Goal: Task Accomplishment & Management: Manage account settings

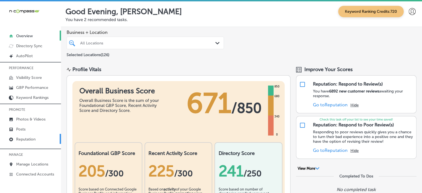
click at [31, 137] on p "Reputation" at bounding box center [25, 139] width 19 height 5
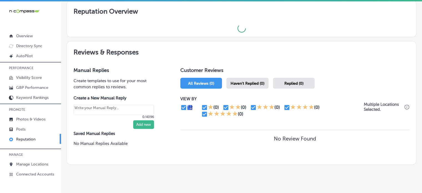
scroll to position [188, 0]
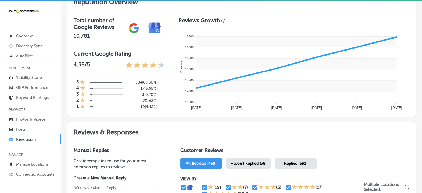
click at [260, 73] on rect at bounding box center [297, 74] width 200 height 11
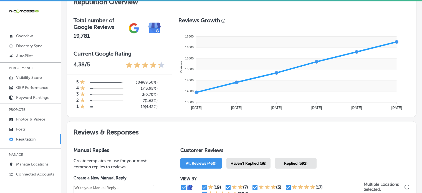
click at [253, 160] on div "Haven't Replied (38)" at bounding box center [249, 163] width 44 height 11
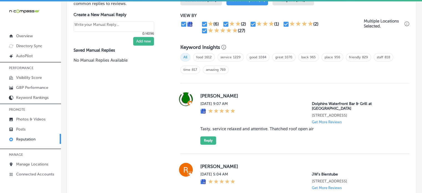
scroll to position [349, 0]
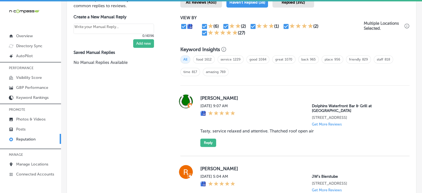
click at [238, 128] on div "Joe Schmid Fri, Oct 10, 2025 9:07 AM Dolphins Waterfront Bar & Grill at Cape Cr…" at bounding box center [300, 120] width 200 height 52
copy blockquote "Tasty, service relaxed and attentive. Thatched roof open air"
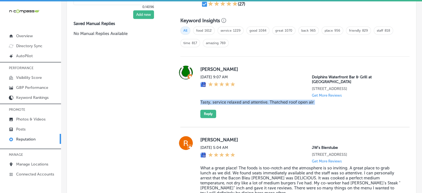
scroll to position [361, 0]
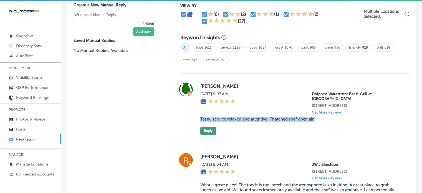
click at [210, 127] on button "Reply" at bounding box center [208, 131] width 16 height 8
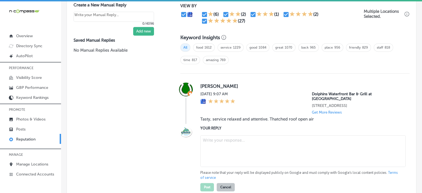
click at [228, 143] on textarea at bounding box center [302, 151] width 205 height 32
click at [228, 143] on textarea "To enrich screen reader interactions, please activate Accessibility in Grammarl…" at bounding box center [302, 151] width 205 height 32
type textarea "x"
click at [229, 146] on textarea "To enrich screen reader interactions, please activate Accessibility in Grammarl…" at bounding box center [302, 151] width 205 height 32
click at [223, 139] on textarea "To enrich screen reader interactions, please activate Accessibility in Grammarl…" at bounding box center [302, 151] width 205 height 32
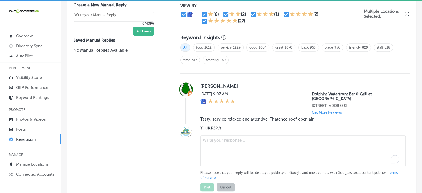
click at [217, 136] on textarea "To enrich screen reader interactions, please activate Accessibility in Grammarl…" at bounding box center [302, 151] width 205 height 32
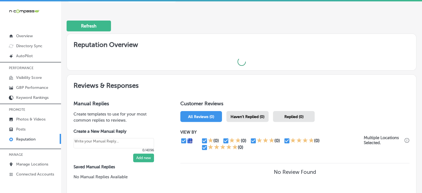
scroll to position [145, 0]
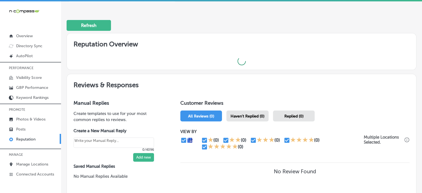
click at [245, 118] on div "Haven't Replied (0)" at bounding box center [248, 115] width 42 height 11
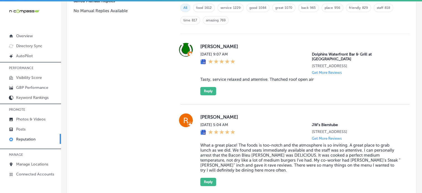
scroll to position [401, 0]
click at [206, 87] on button "Reply" at bounding box center [208, 91] width 16 height 8
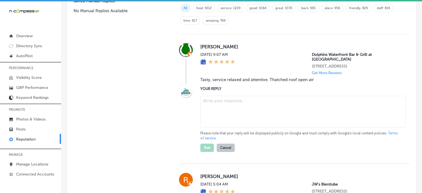
click at [227, 103] on textarea at bounding box center [302, 112] width 205 height 32
click at [227, 103] on textarea "To enrich screen reader interactions, please activate Accessibility in Grammarl…" at bounding box center [302, 112] width 205 height 32
type textarea "x"
click at [237, 77] on blockquote "Tasty, service relaxed and attentive. Thatched roof open air" at bounding box center [300, 79] width 200 height 5
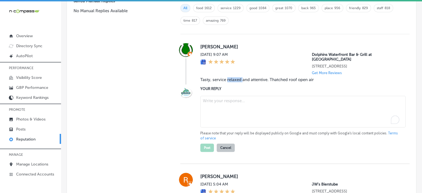
click at [237, 77] on blockquote "Tasty, service relaxed and attentive. Thatched roof open air" at bounding box center [300, 79] width 200 height 5
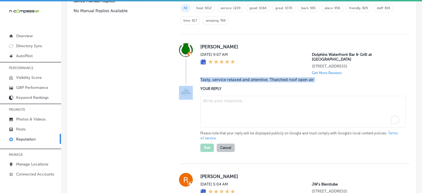
click at [237, 77] on blockquote "Tasty, service relaxed and attentive. Thatched roof open air" at bounding box center [300, 79] width 200 height 5
copy blockquote "Tasty, service relaxed and attentive. Thatched roof open air"
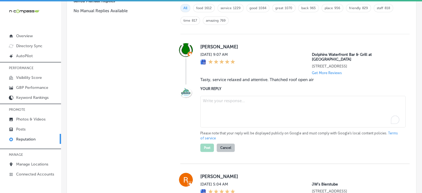
click at [260, 100] on textarea "To enrich screen reader interactions, please activate Accessibility in Grammarl…" at bounding box center [302, 112] width 205 height 32
click at [245, 112] on textarea "To enrich screen reader interactions, please activate Accessibility in Grammarl…" at bounding box center [302, 112] width 205 height 32
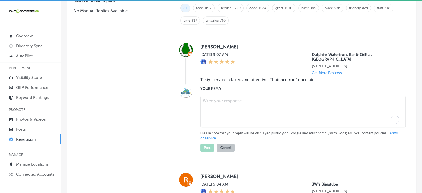
click at [245, 112] on textarea "To enrich screen reader interactions, please activate Accessibility in Grammarl…" at bounding box center [302, 112] width 205 height 32
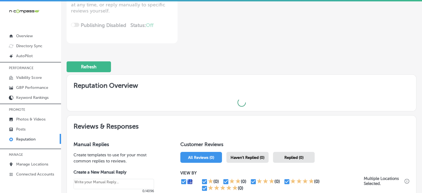
scroll to position [104, 0]
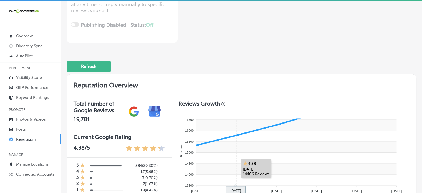
click at [246, 155] on rect at bounding box center [297, 157] width 200 height 11
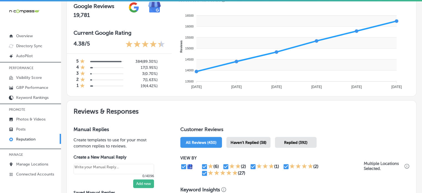
scroll to position [227, 0]
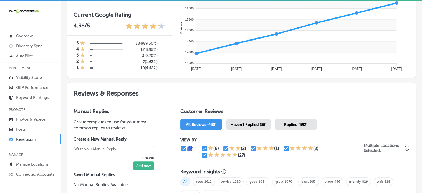
click at [254, 124] on span "Haven't Replied (38)" at bounding box center [249, 124] width 36 height 5
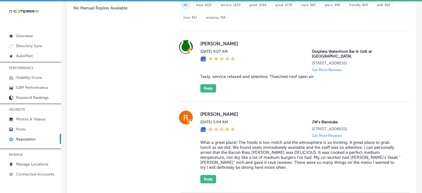
scroll to position [407, 0]
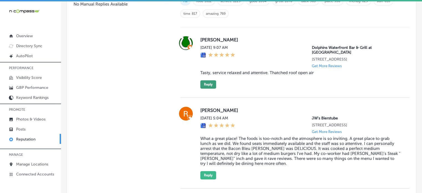
click at [207, 80] on button "Reply" at bounding box center [208, 84] width 16 height 8
type textarea "x"
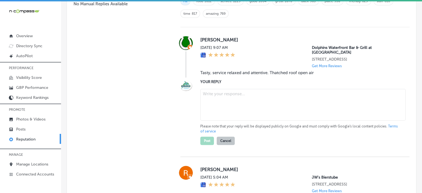
scroll to position [406, 0]
click at [221, 104] on textarea at bounding box center [302, 105] width 205 height 32
click at [221, 103] on textarea at bounding box center [302, 105] width 205 height 32
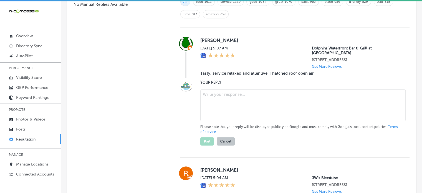
click at [221, 103] on textarea at bounding box center [302, 105] width 205 height 32
click at [212, 93] on textarea at bounding box center [302, 105] width 205 height 32
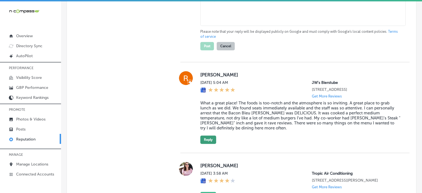
click at [209, 135] on button "Reply" at bounding box center [208, 139] width 16 height 8
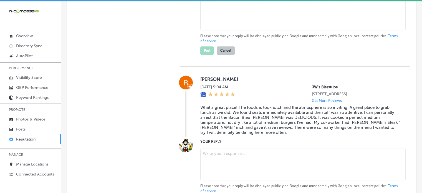
click at [235, 157] on textarea at bounding box center [302, 165] width 205 height 32
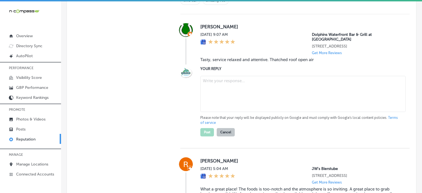
scroll to position [415, 0]
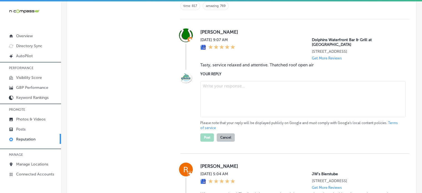
click at [236, 93] on textarea at bounding box center [302, 99] width 205 height 36
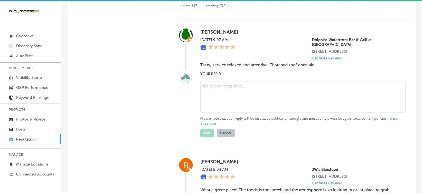
click at [236, 93] on textarea at bounding box center [302, 97] width 205 height 32
paste textarea "Contact Digital Universe Marketing & Advertising | Clermont ... digitaluniverse…"
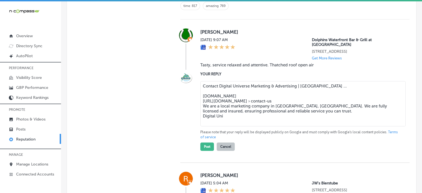
type textarea "Contact Digital Universe Marketing & Advertising | Clermont ... digitaluniverse…"
drag, startPoint x: 252, startPoint y: 113, endPoint x: 153, endPoint y: 77, distance: 105.2
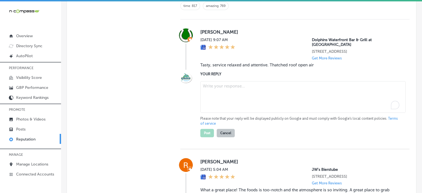
type textarea "x"
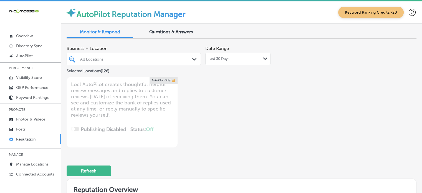
type textarea "x"
click at [266, 121] on div "Business + Location All Locations Path Created with Sketch. Selected Locations …" at bounding box center [172, 95] width 210 height 104
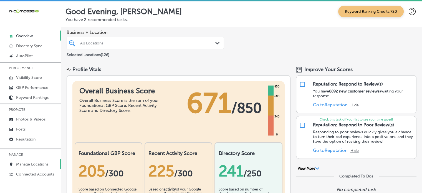
click at [39, 164] on p "Manage Locations" at bounding box center [32, 164] width 32 height 5
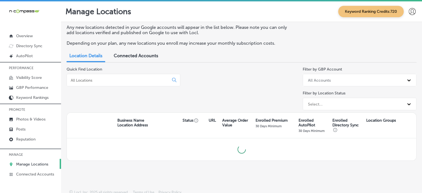
click at [130, 75] on div at bounding box center [124, 80] width 114 height 12
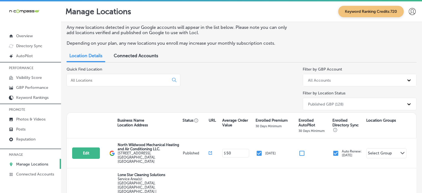
drag, startPoint x: 129, startPoint y: 84, endPoint x: 128, endPoint y: 80, distance: 4.0
click at [128, 80] on div at bounding box center [124, 80] width 114 height 12
click at [128, 80] on input at bounding box center [118, 80] width 97 height 5
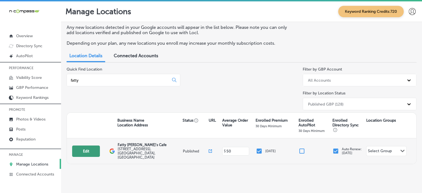
type input "fatty"
click at [89, 150] on button "Edit" at bounding box center [86, 150] width 28 height 11
select select "US"
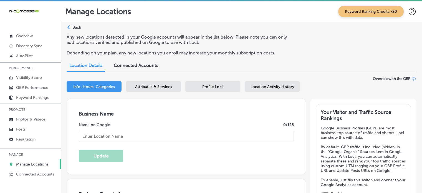
type input "Fatty [PERSON_NAME]'s Cafe"
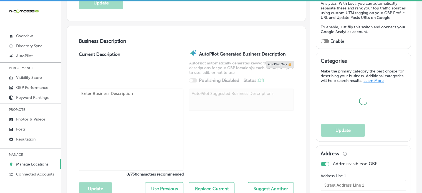
type input "[STREET_ADDRESS]"
type input "[GEOGRAPHIC_DATA]"
type input "32408"
type input "US"
type input "[URL][DOMAIN_NAME]"
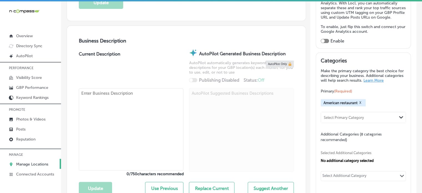
checkbox input "true"
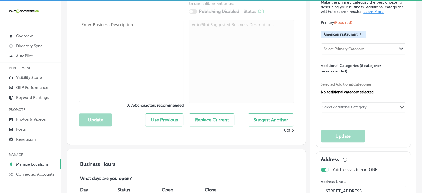
type textarea "At Fatty [PERSON_NAME]'s Cafe, we offer a great place to eat with a down-home a…"
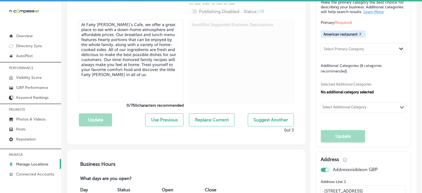
type input "[PHONE_NUMBER]"
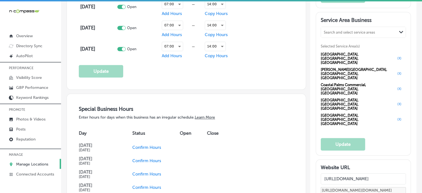
scroll to position [484, 0]
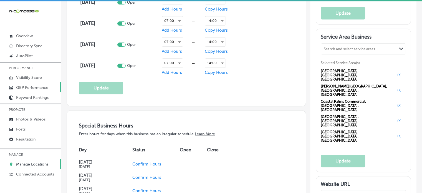
click at [37, 88] on p "GBP Performance" at bounding box center [32, 87] width 32 height 5
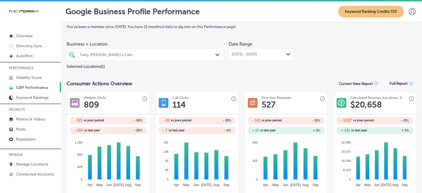
click at [260, 51] on div "[DATE] - [DATE] Path Created with Sketch." at bounding box center [260, 54] width 65 height 12
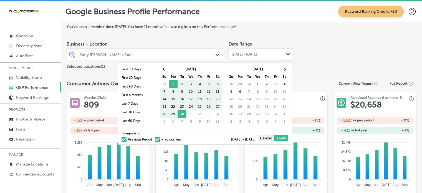
click at [137, 138] on label "Previous Period" at bounding box center [137, 139] width 31 height 3
click at [153, 139] on input "Previous Period" at bounding box center [153, 139] width 0 height 0
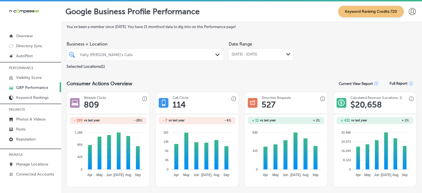
click at [239, 54] on span "[DATE] - [DATE]" at bounding box center [245, 54] width 26 height 4
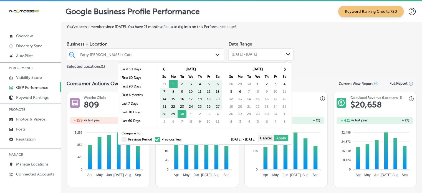
click at [162, 138] on label "Previous Year" at bounding box center [168, 139] width 27 height 3
click at [183, 139] on input "Previous Year" at bounding box center [183, 139] width 0 height 0
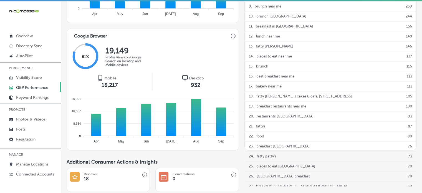
scroll to position [295, 0]
click at [35, 139] on p "Reputation" at bounding box center [25, 139] width 19 height 5
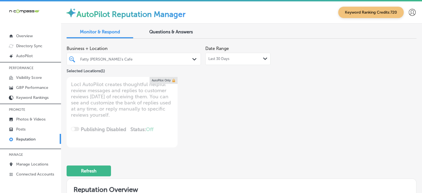
type textarea "x"
